Goal: Task Accomplishment & Management: Use online tool/utility

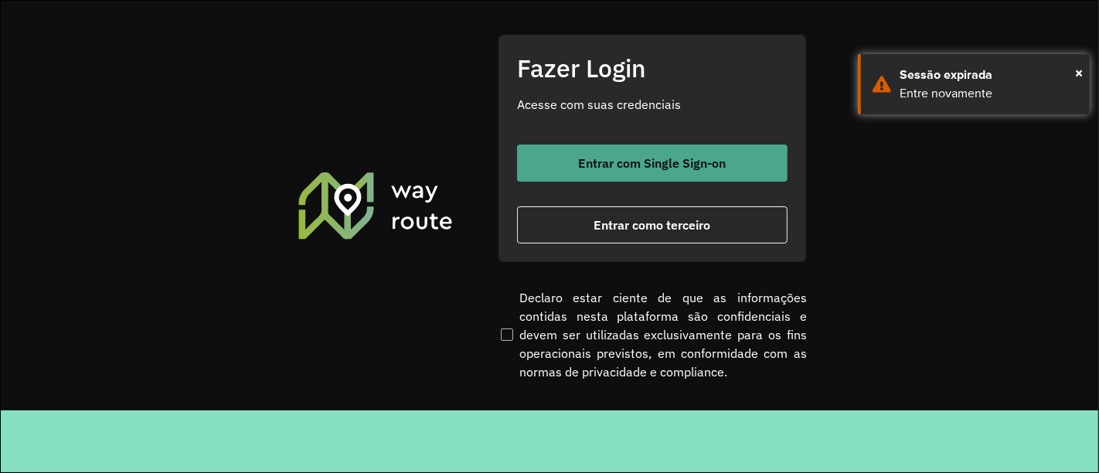
drag, startPoint x: 0, startPoint y: 0, endPoint x: 719, endPoint y: 177, distance: 740.3
click at [719, 177] on button "Entrar com Single Sign-on" at bounding box center [652, 163] width 271 height 37
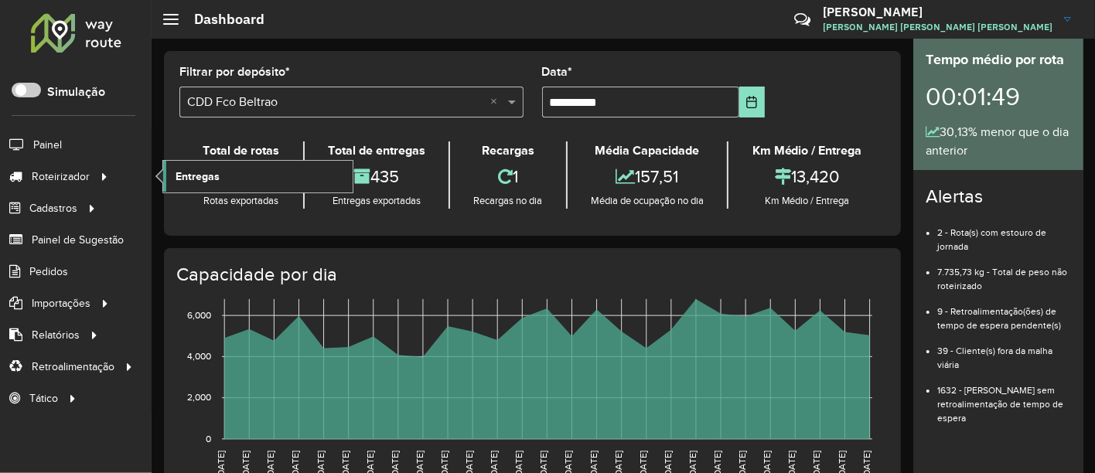
click at [218, 177] on link "Entregas" at bounding box center [257, 176] width 189 height 31
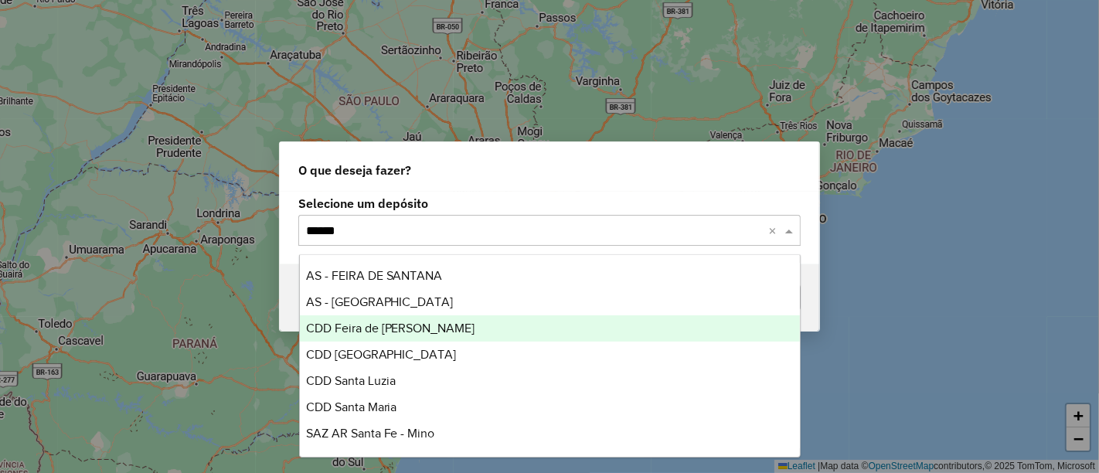
type input "*******"
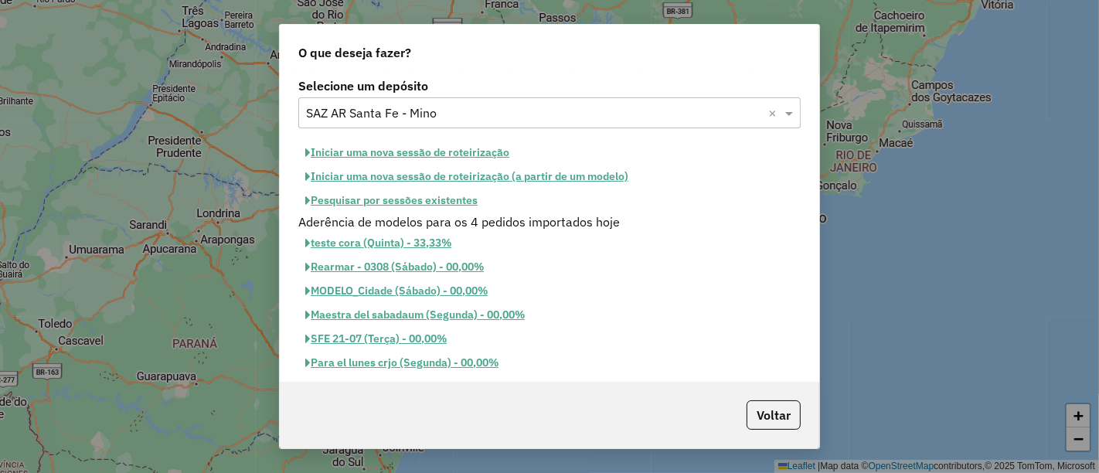
click at [442, 201] on button "Pesquisar por sessões existentes" at bounding box center [391, 201] width 186 height 24
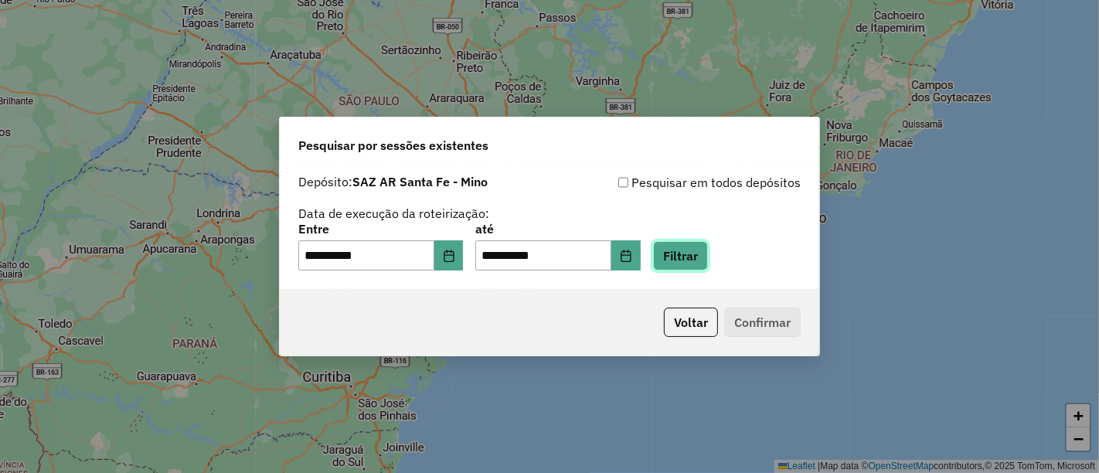
click at [694, 257] on button "Filtrar" at bounding box center [680, 255] width 55 height 29
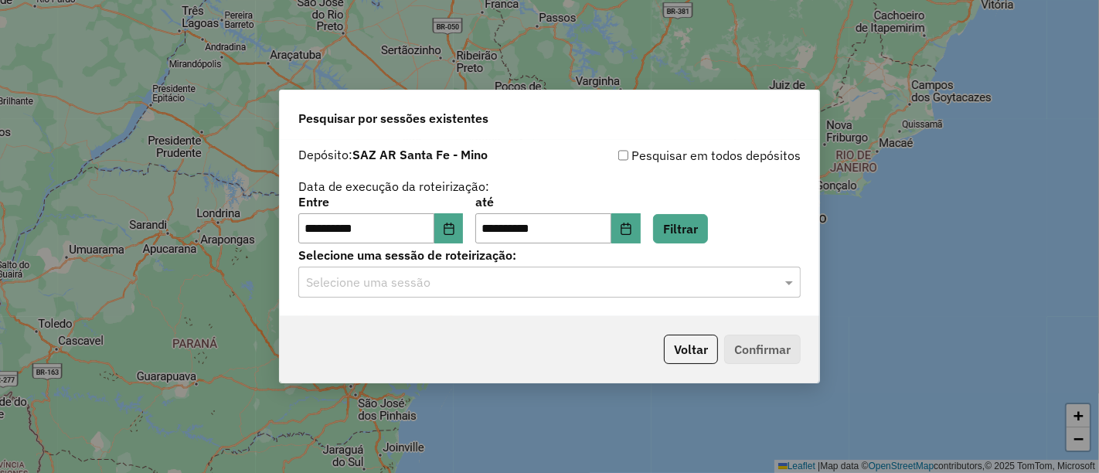
click at [459, 277] on input "text" at bounding box center [534, 283] width 456 height 19
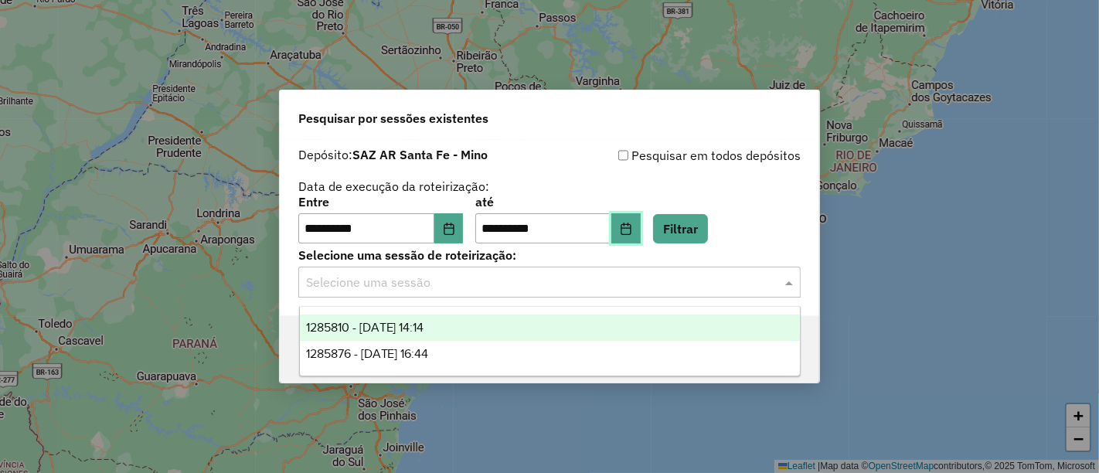
click at [632, 230] on icon "Choose Date" at bounding box center [626, 229] width 12 height 12
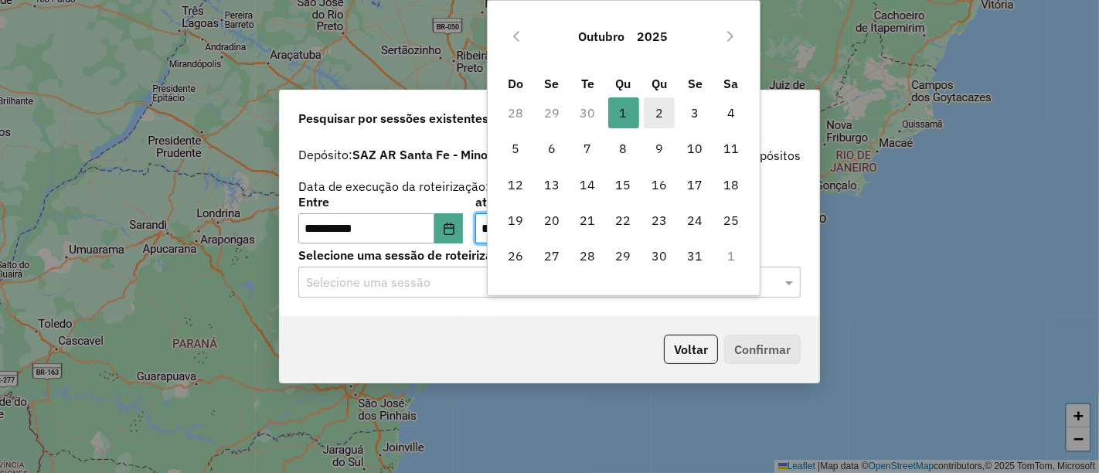
click at [658, 107] on span "2" at bounding box center [659, 112] width 31 height 31
type input "**********"
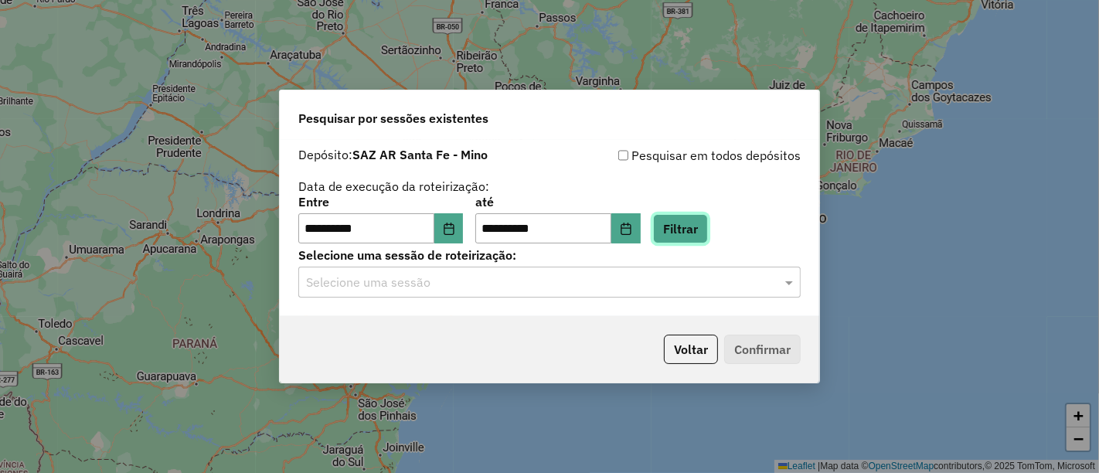
click at [684, 238] on button "Filtrar" at bounding box center [680, 228] width 55 height 29
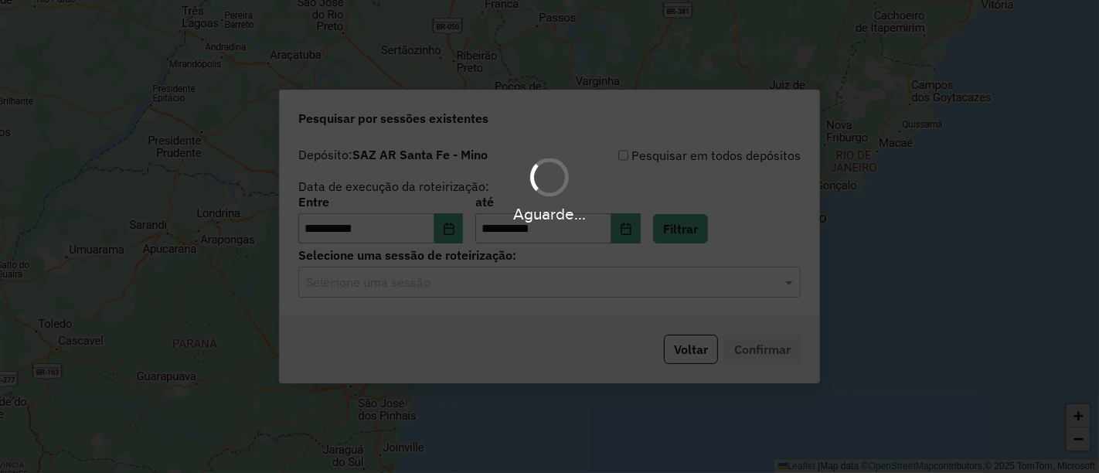
click at [451, 292] on div "Selecione uma sessão" at bounding box center [549, 282] width 502 height 31
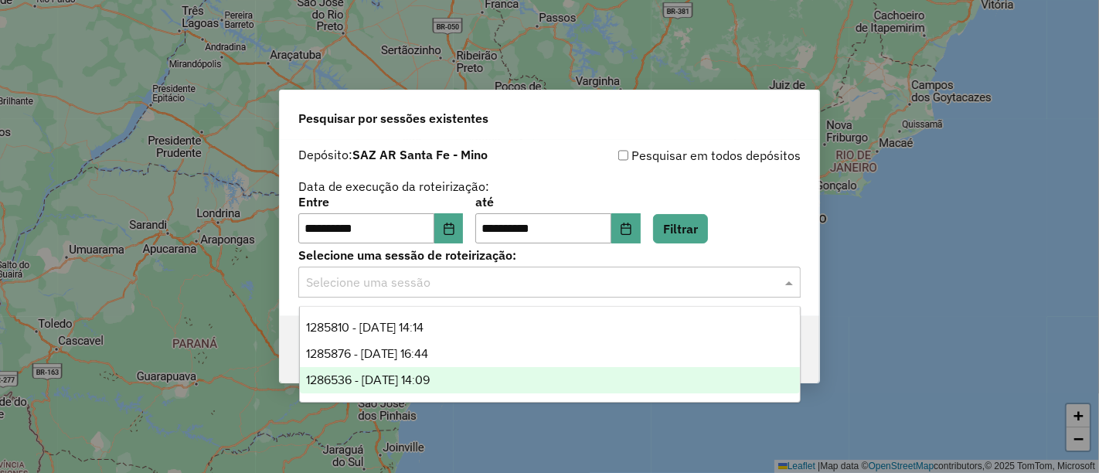
click at [410, 373] on span "1286536 - 02/10/2025 14:09" at bounding box center [368, 379] width 124 height 13
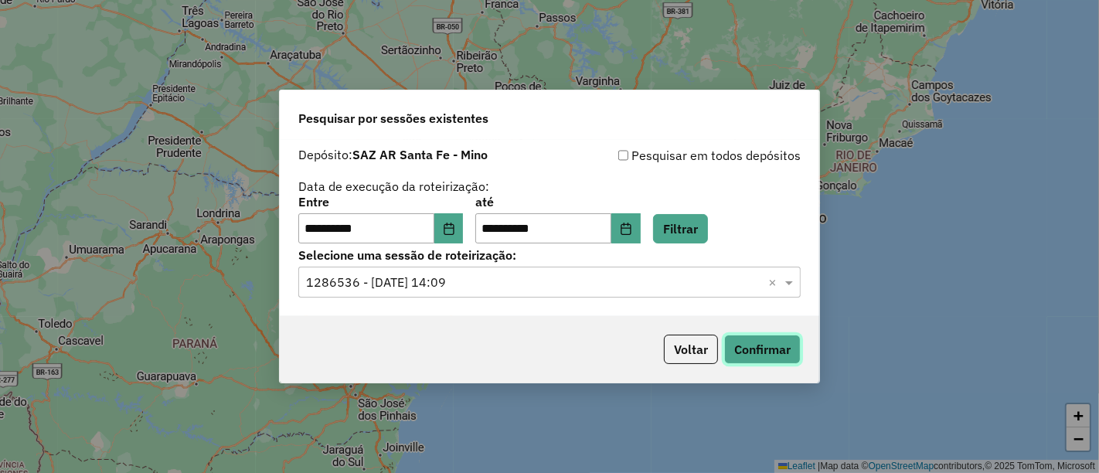
click at [773, 348] on button "Confirmar" at bounding box center [762, 349] width 77 height 29
click at [761, 352] on button "Confirmar" at bounding box center [762, 349] width 77 height 29
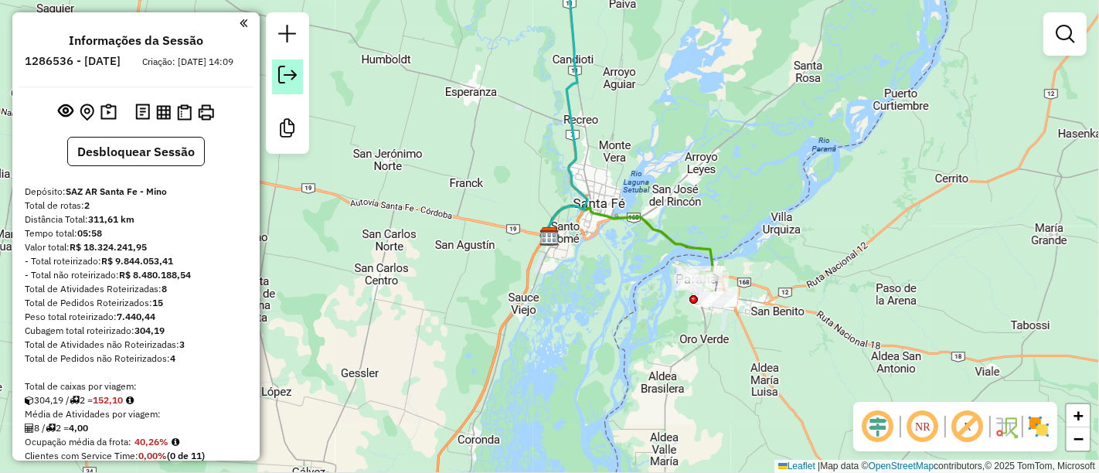
click at [281, 78] on em at bounding box center [287, 75] width 19 height 19
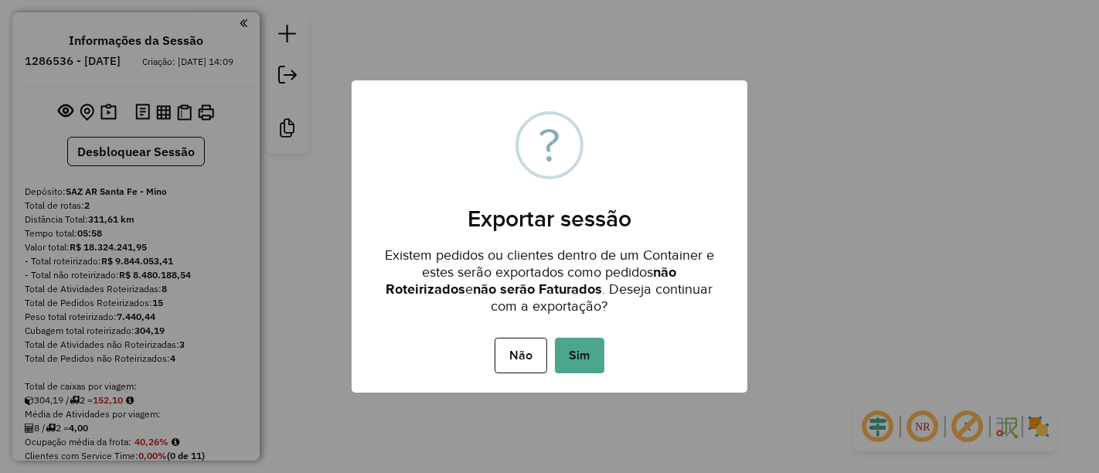
click at [495, 20] on div "× ? Exportar sessão Existem pedidos ou clientes dentro de um Container e estes …" at bounding box center [549, 236] width 1099 height 473
